Goal: Transaction & Acquisition: Book appointment/travel/reservation

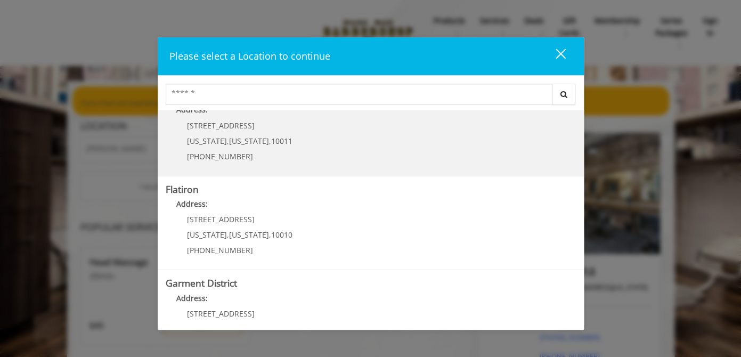
scroll to position [227, 0]
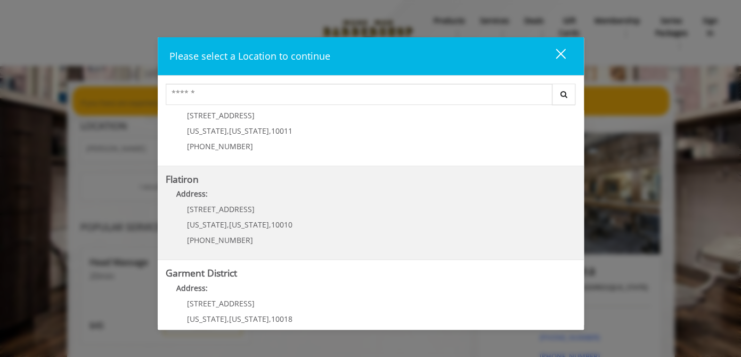
click at [232, 225] on span "New York" at bounding box center [249, 225] width 40 height 10
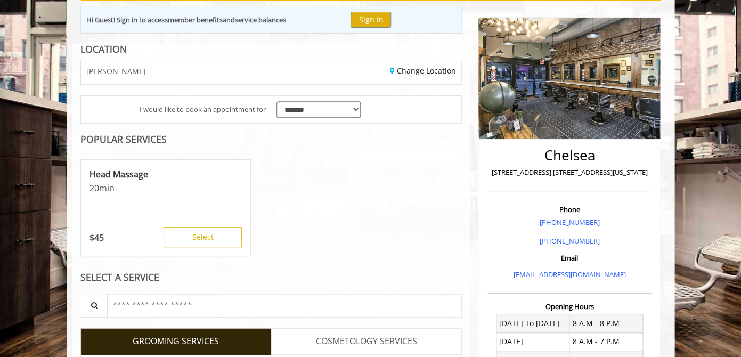
scroll to position [179, 0]
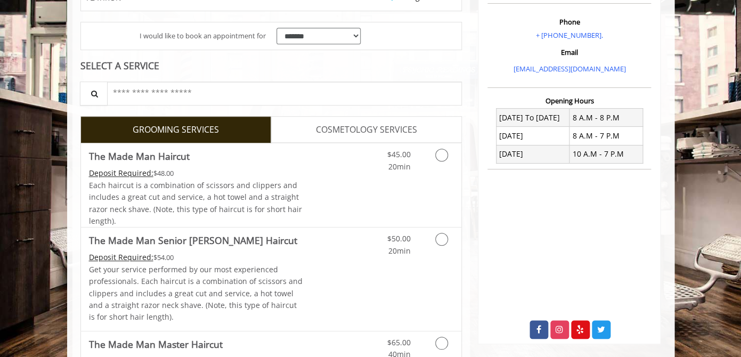
scroll to position [308, 0]
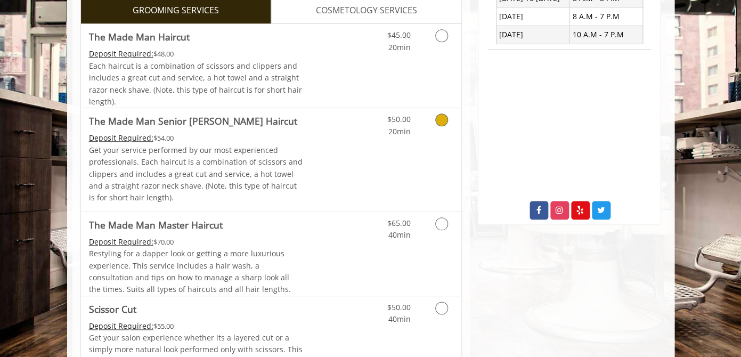
click at [257, 167] on p "Get your service performed by our most experienced professionals. Each haircut …" at bounding box center [196, 174] width 214 height 60
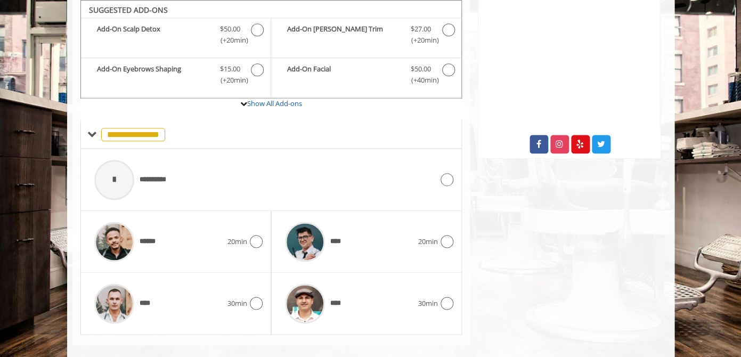
scroll to position [389, 0]
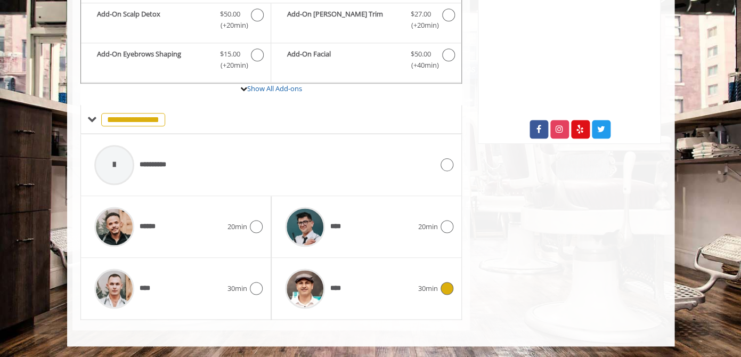
click at [391, 297] on div "****" at bounding box center [349, 288] width 139 height 51
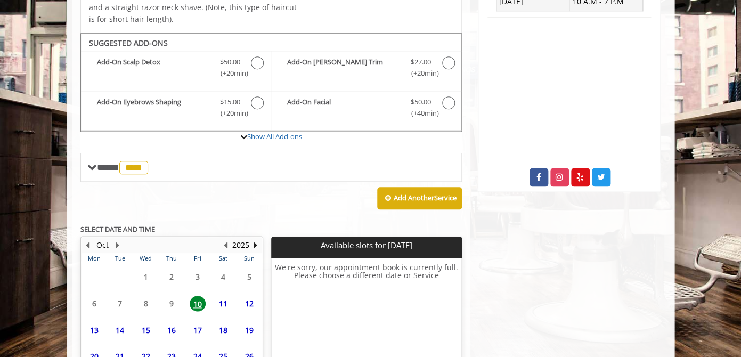
scroll to position [439, 0]
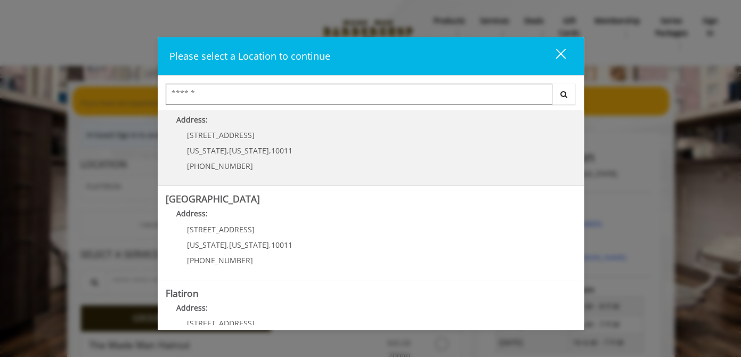
scroll to position [193, 0]
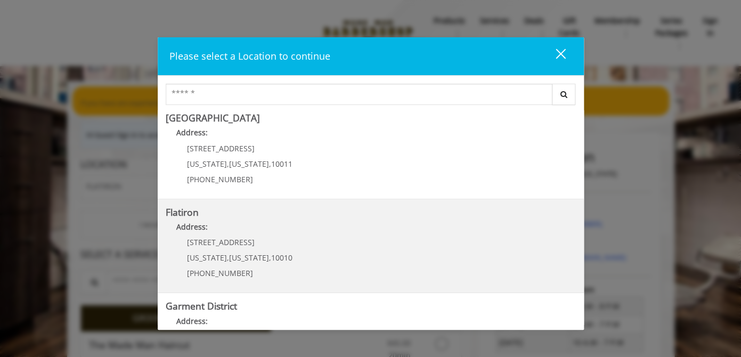
click at [360, 271] on "Flatiron Address: 10 E 23rd St New York , New York , 10010 (917) 475-1765" at bounding box center [371, 246] width 410 height 78
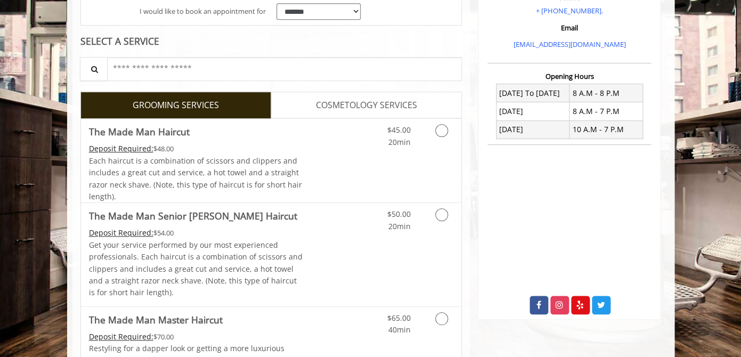
scroll to position [259, 0]
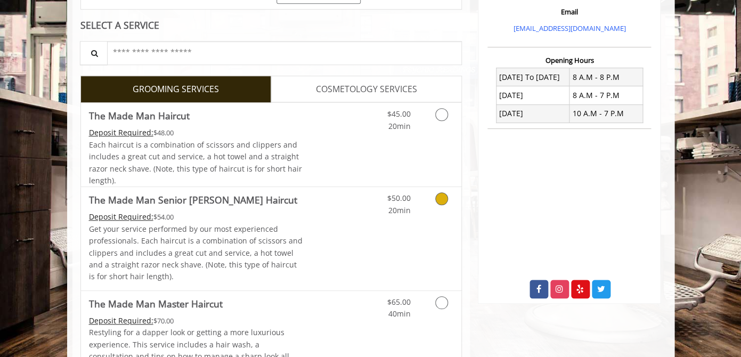
scroll to position [279, 0]
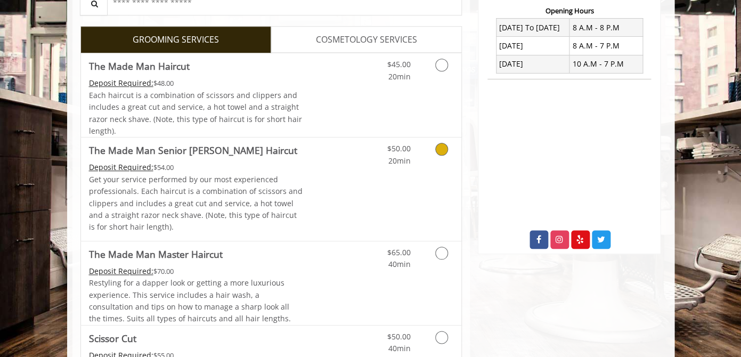
click at [320, 168] on link "Discounted Price" at bounding box center [334, 189] width 63 height 103
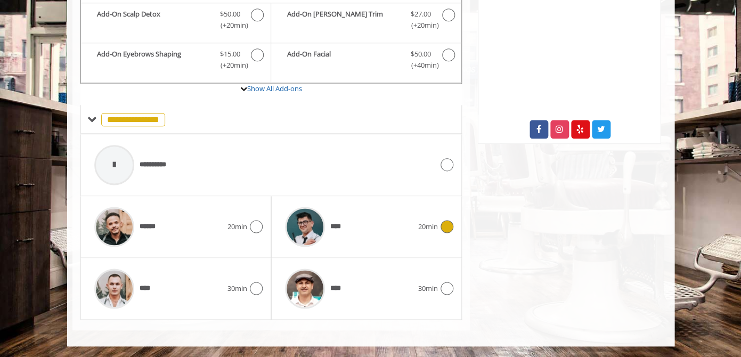
click at [356, 204] on div "****" at bounding box center [349, 226] width 139 height 51
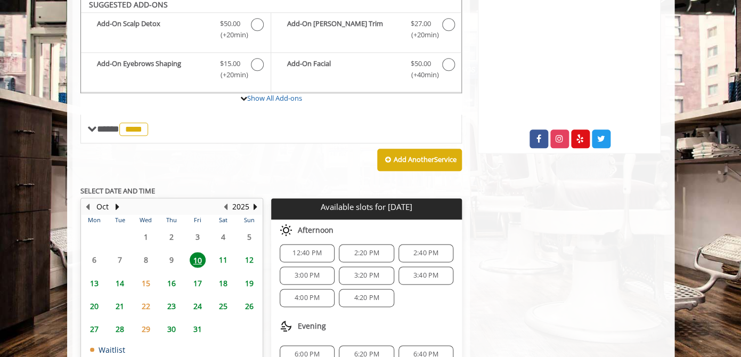
scroll to position [374, 0]
